Goal: Task Accomplishment & Management: Manage account settings

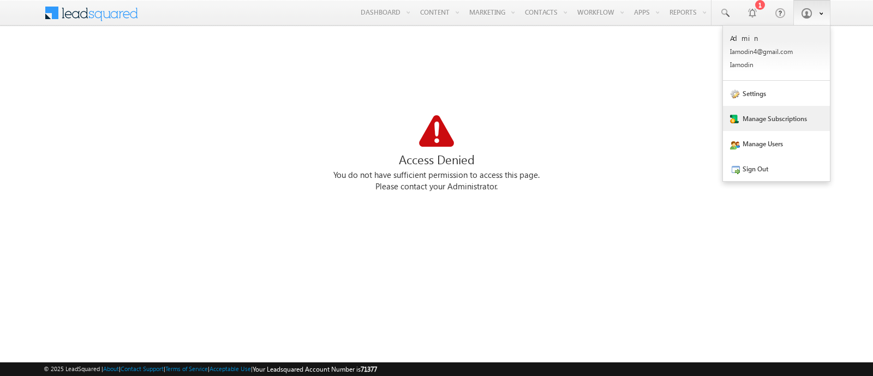
click at [783, 114] on link "Manage Subscriptions" at bounding box center [776, 118] width 107 height 25
click at [807, 143] on link "Manage Users" at bounding box center [776, 143] width 107 height 25
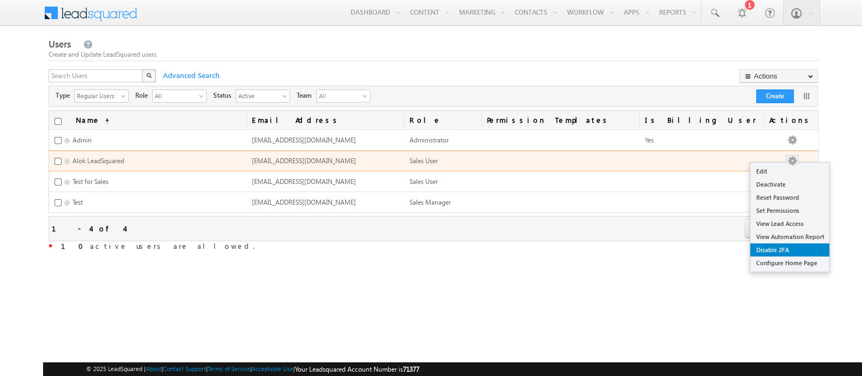
click at [799, 243] on link "Disable 2FA" at bounding box center [790, 249] width 79 height 13
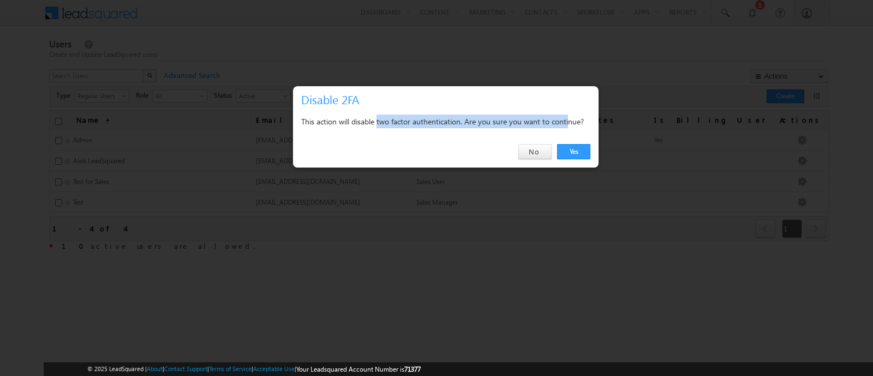
drag, startPoint x: 378, startPoint y: 118, endPoint x: 571, endPoint y: 124, distance: 192.6
click at [571, 124] on div "This action will disable two factor authentication. Are you sure you want to co…" at bounding box center [445, 122] width 289 height 14
click at [565, 115] on div "This action will disable two factor authentication. Are you sure you want to co…" at bounding box center [445, 122] width 289 height 14
click at [533, 155] on link "No" at bounding box center [534, 151] width 33 height 15
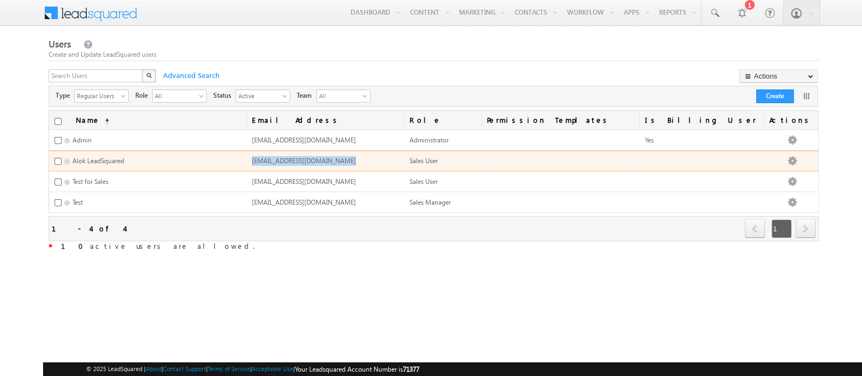
drag, startPoint x: 267, startPoint y: 157, endPoint x: 360, endPoint y: 160, distance: 93.3
click at [360, 160] on td "alok.agrawal@leadsquared.com" at bounding box center [326, 161] width 158 height 21
copy span "alok.agrawal@leadsquared.com"
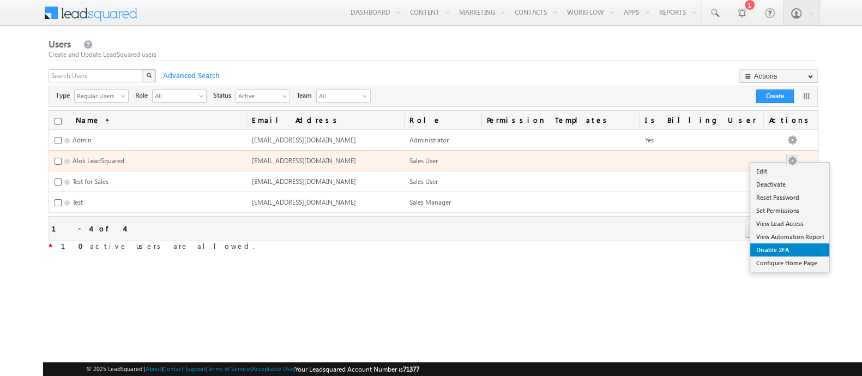
click at [784, 251] on link "Disable 2FA" at bounding box center [790, 249] width 79 height 13
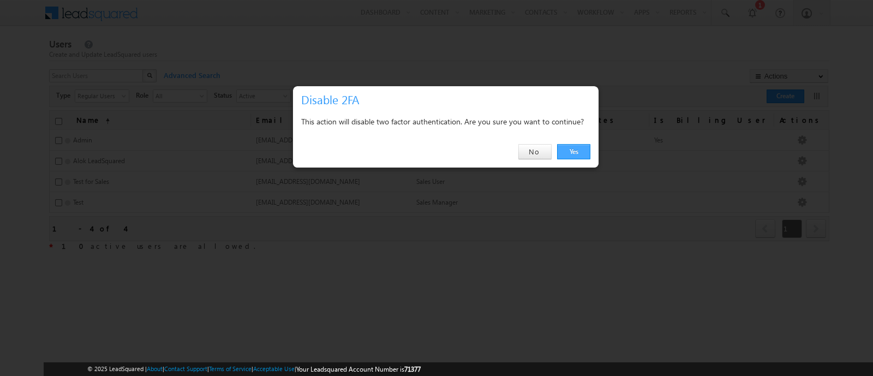
click at [574, 153] on link "Yes" at bounding box center [573, 151] width 33 height 15
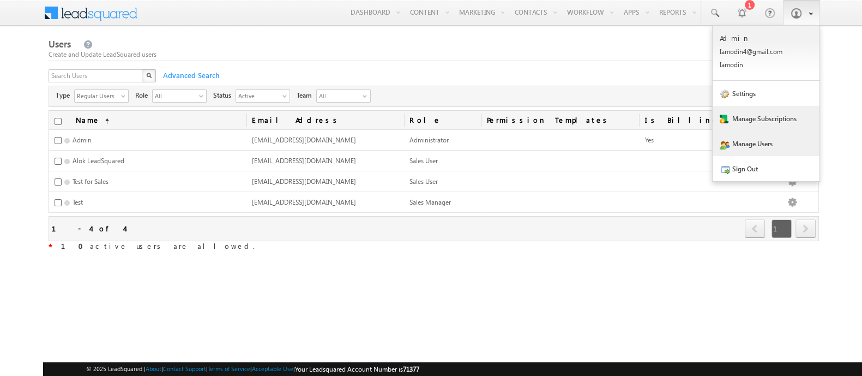
click at [769, 107] on link "Manage Subscriptions" at bounding box center [766, 118] width 107 height 25
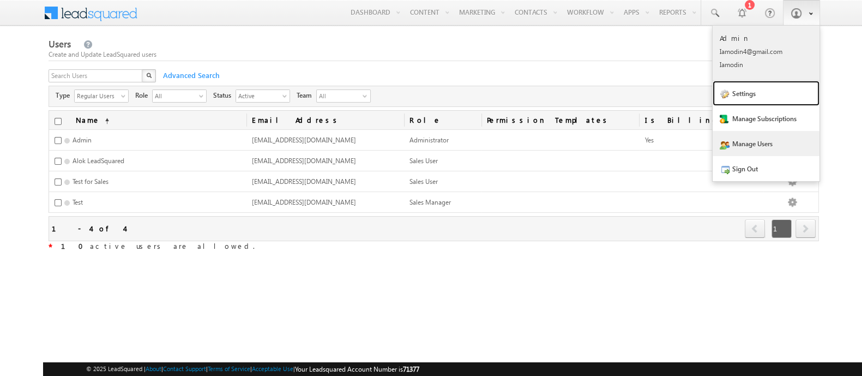
drag, startPoint x: 788, startPoint y: 93, endPoint x: 768, endPoint y: 67, distance: 33.5
click at [788, 93] on link "Settings" at bounding box center [766, 93] width 107 height 25
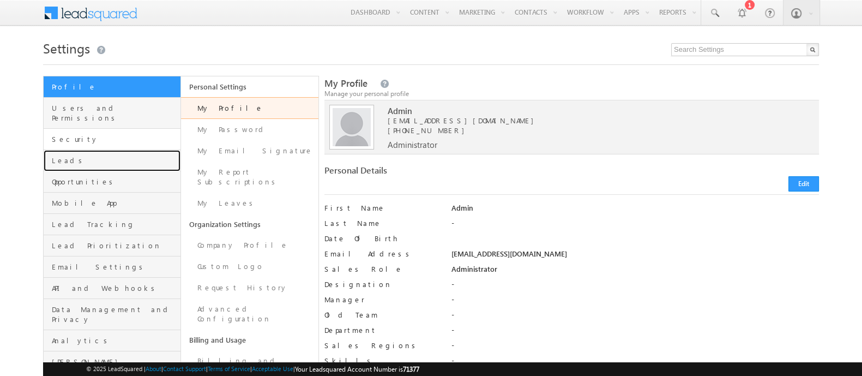
click at [87, 150] on link "Leads" at bounding box center [112, 160] width 137 height 21
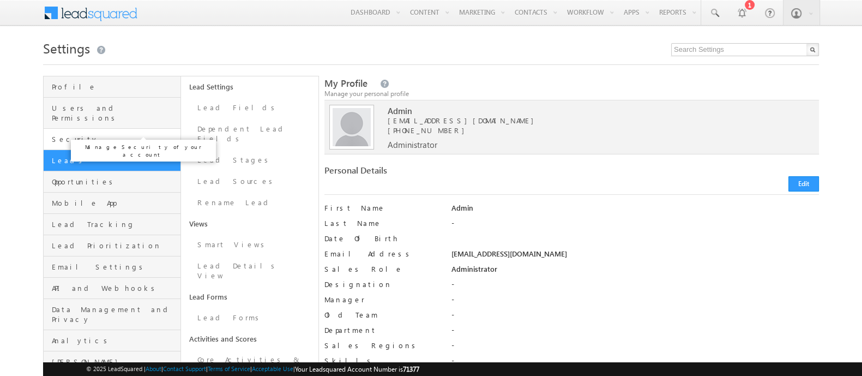
click at [86, 134] on span "Security" at bounding box center [115, 139] width 126 height 10
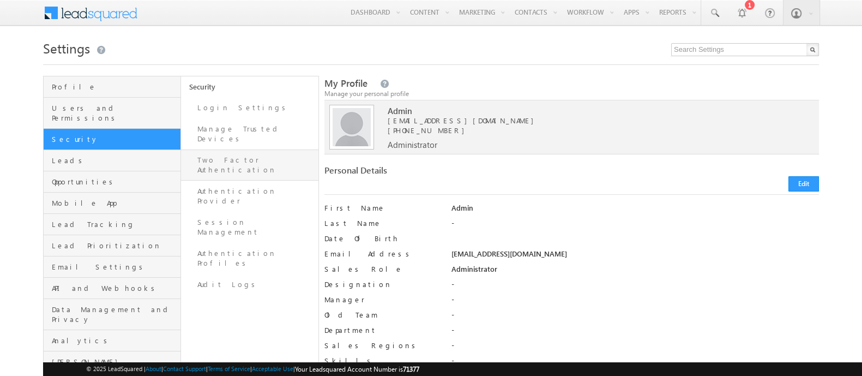
click at [248, 149] on link "Two Factor Authentication" at bounding box center [249, 164] width 137 height 31
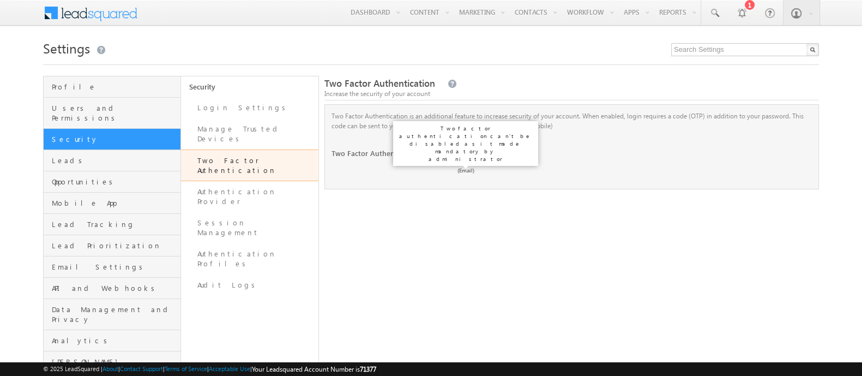
click at [471, 148] on label at bounding box center [466, 148] width 22 height 0
click at [484, 164] on div "Two Factor Authentication Change" at bounding box center [572, 157] width 481 height 19
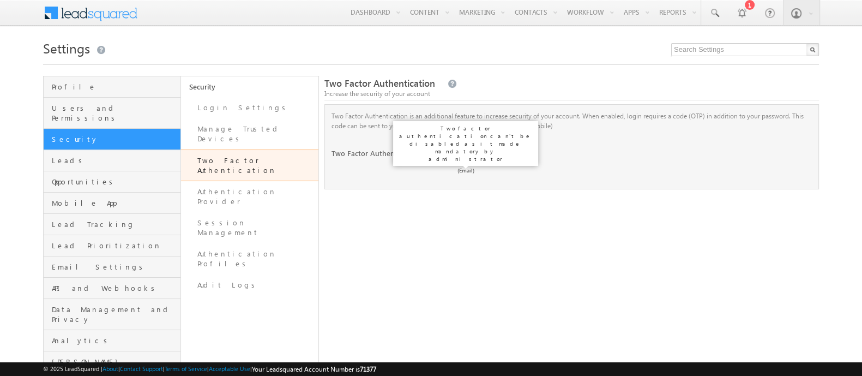
click at [469, 148] on label at bounding box center [466, 148] width 22 height 0
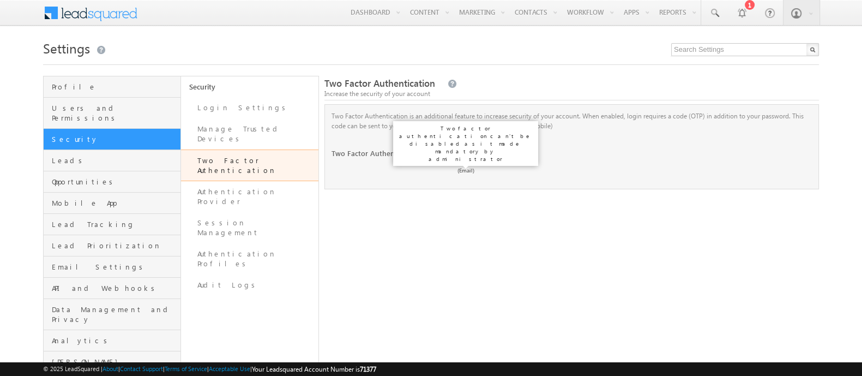
click at [469, 148] on label at bounding box center [466, 148] width 22 height 0
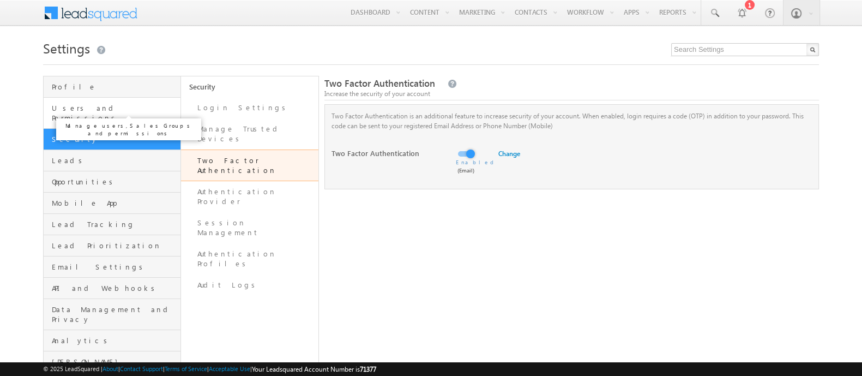
drag, startPoint x: 0, startPoint y: 0, endPoint x: 133, endPoint y: 108, distance: 171.4
click at [133, 108] on span "Users and Permissions" at bounding box center [115, 113] width 126 height 20
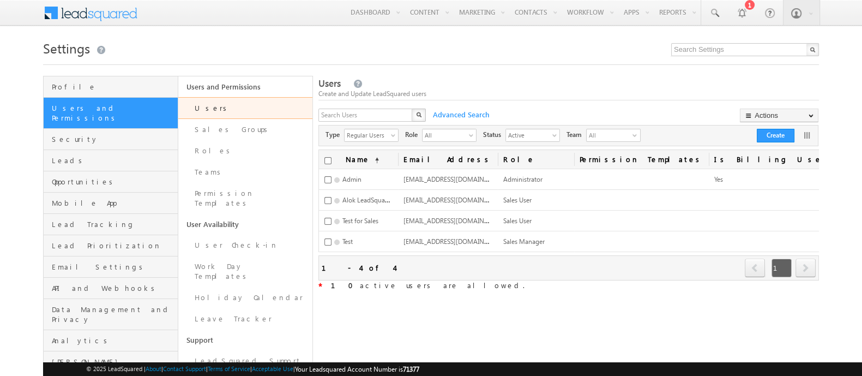
click at [163, 127] on p "Manage users, Sales Groups and permissions" at bounding box center [129, 129] width 136 height 15
click at [140, 129] on link "Security" at bounding box center [111, 139] width 134 height 21
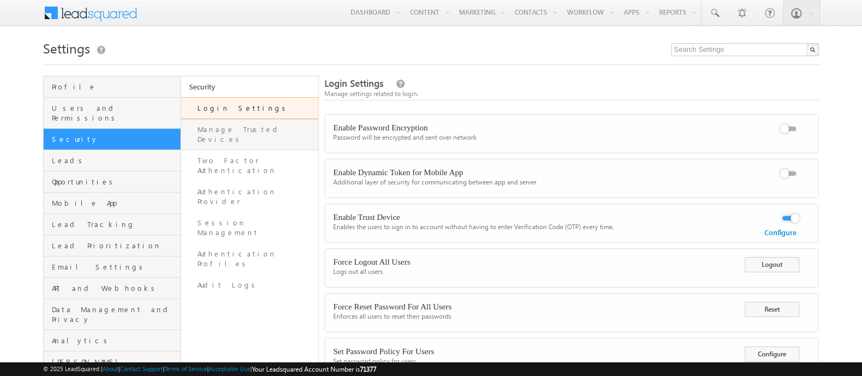
click at [273, 132] on link "Manage Trusted Devices" at bounding box center [249, 134] width 137 height 31
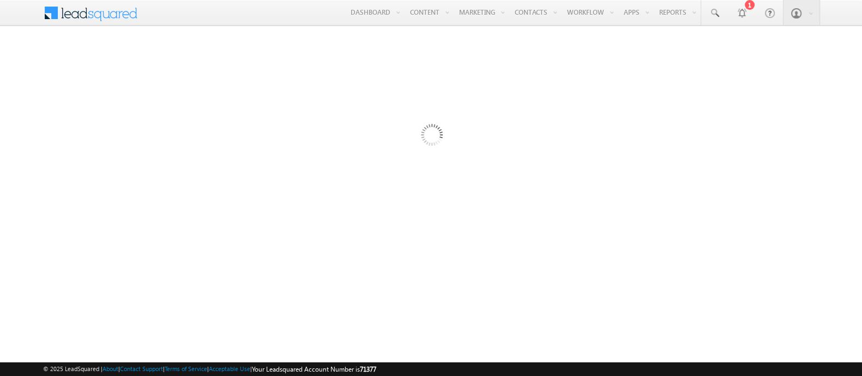
click at [266, 154] on div at bounding box center [431, 298] width 776 height 436
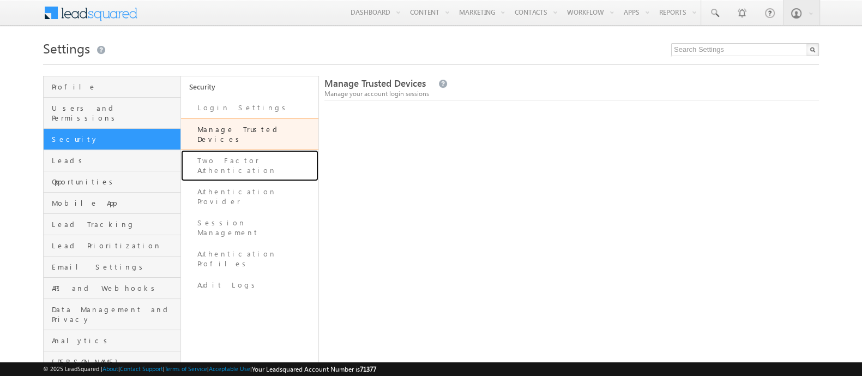
click at [266, 154] on link "Two Factor Authentication" at bounding box center [249, 165] width 137 height 31
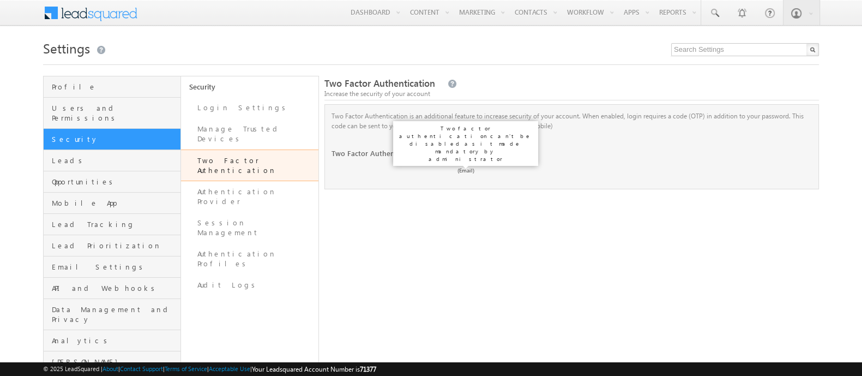
click at [464, 148] on label at bounding box center [466, 148] width 22 height 0
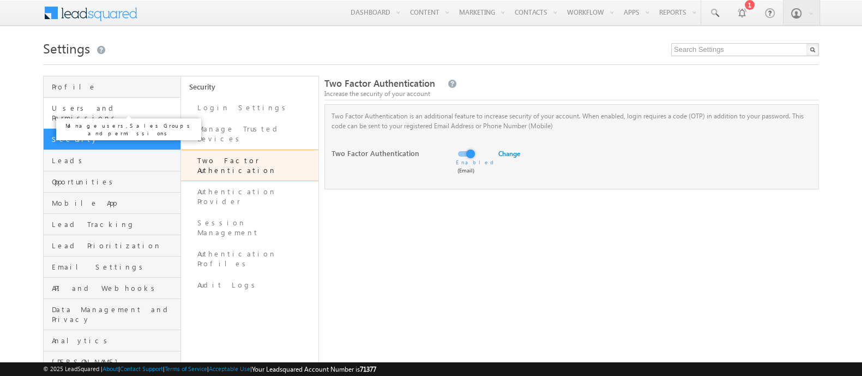
click at [154, 105] on span "Users and Permissions" at bounding box center [115, 113] width 126 height 20
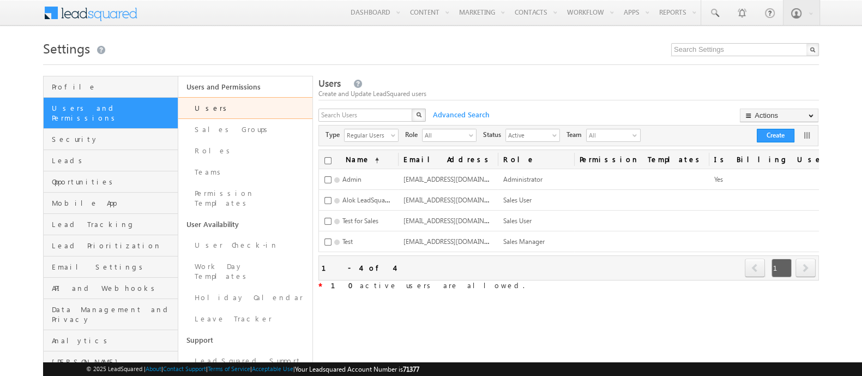
click at [845, 134] on body "Menu Admin Iamod in4@g mail. com" at bounding box center [431, 246] width 862 height 492
